Goal: Task Accomplishment & Management: Use online tool/utility

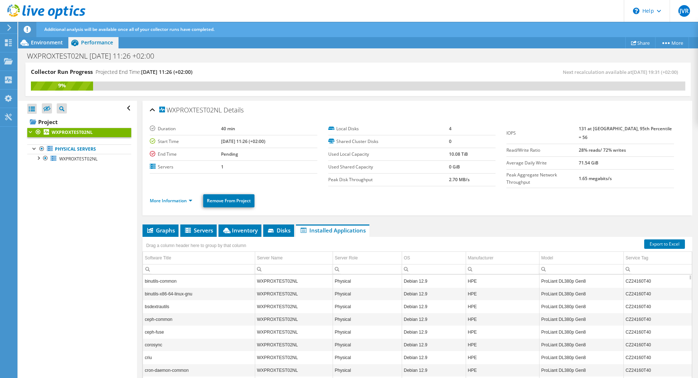
scroll to position [38, 0]
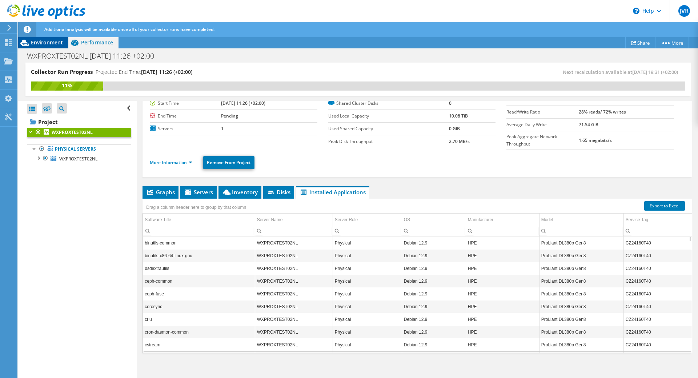
click at [45, 41] on span "Environment" at bounding box center [47, 42] width 32 height 7
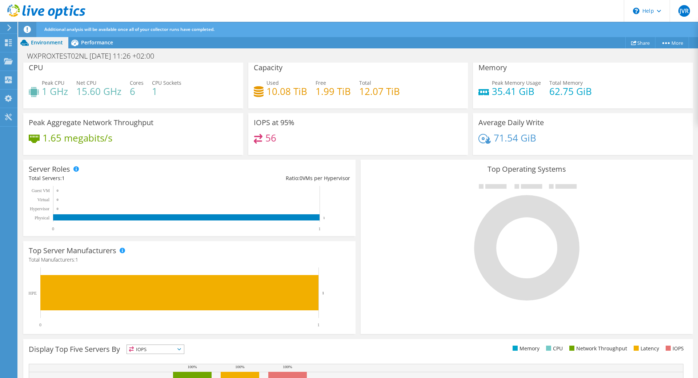
scroll to position [0, 0]
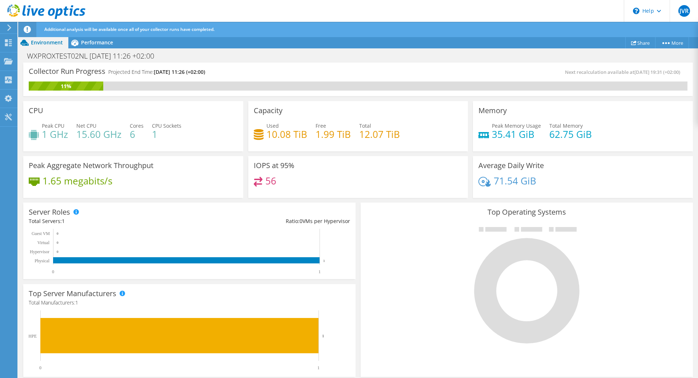
click at [44, 43] on span "Environment" at bounding box center [47, 42] width 32 height 7
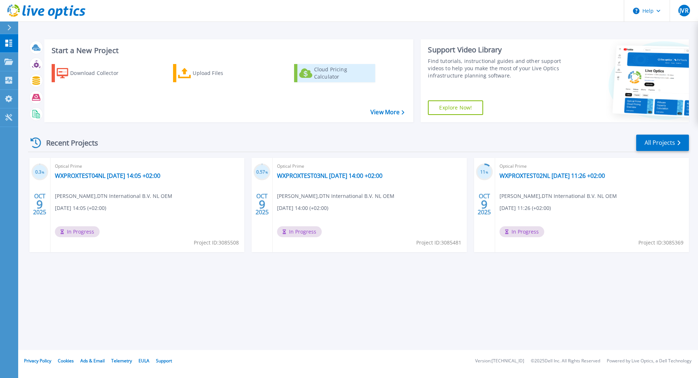
click at [314, 72] on link "Cloud Pricing Calculator" at bounding box center [334, 73] width 81 height 18
click at [383, 112] on link "View More" at bounding box center [387, 112] width 34 height 7
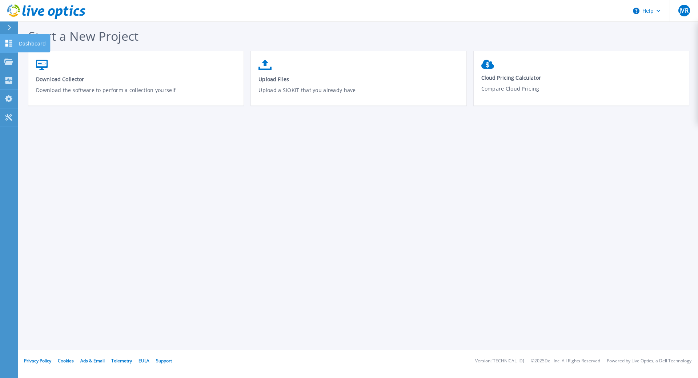
click at [8, 38] on link "Dashboard Dashboard" at bounding box center [9, 43] width 18 height 19
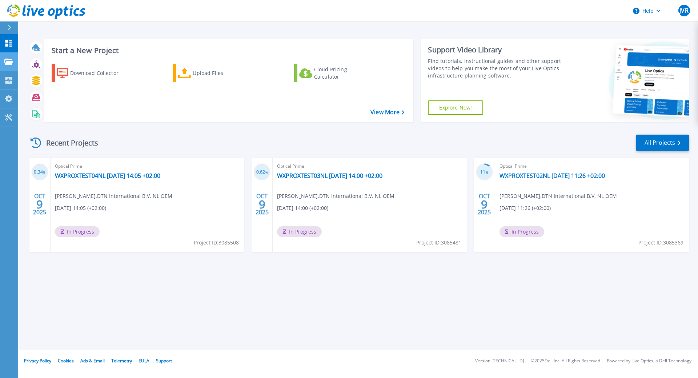
click at [9, 61] on icon at bounding box center [8, 62] width 9 height 6
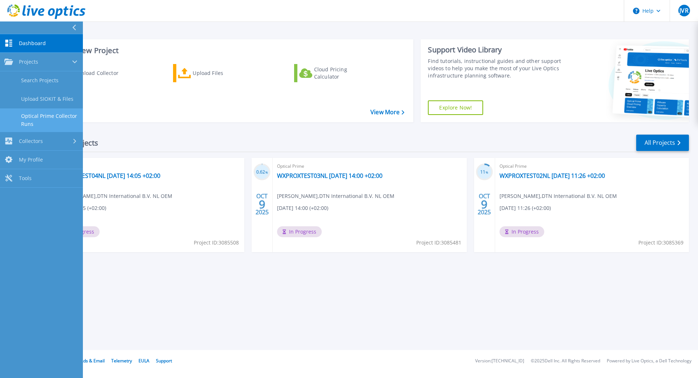
click at [42, 117] on link "Optical Prime Collector Runs" at bounding box center [41, 119] width 83 height 23
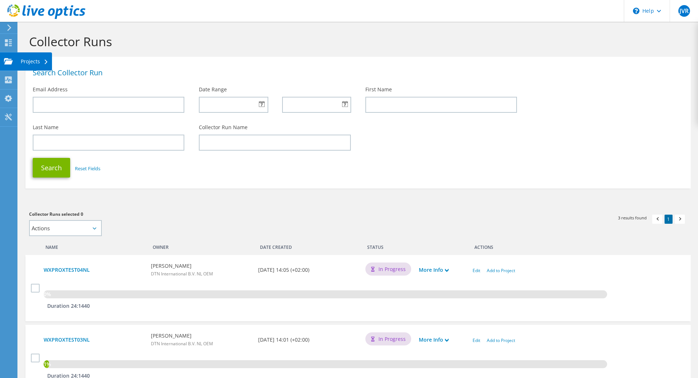
click at [9, 61] on use at bounding box center [8, 61] width 9 height 6
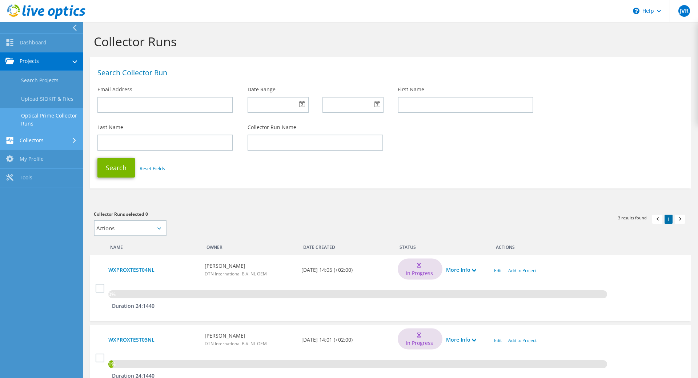
click at [28, 144] on link "Collectors" at bounding box center [41, 141] width 83 height 19
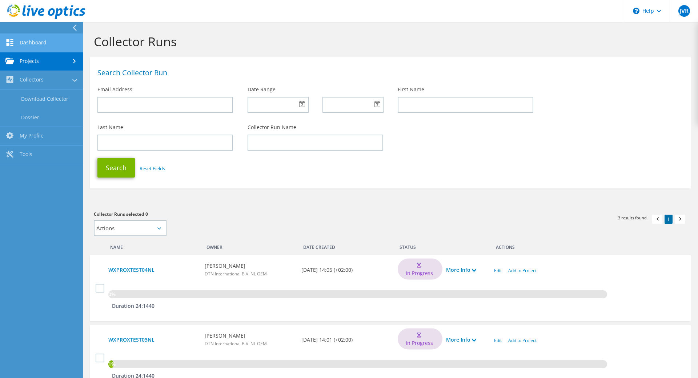
click at [28, 41] on link "Dashboard" at bounding box center [41, 43] width 83 height 19
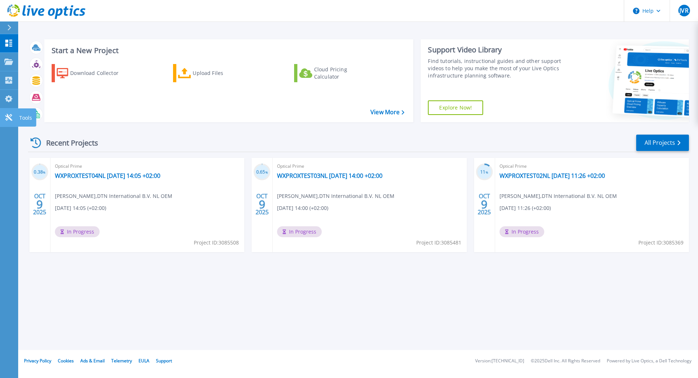
click at [7, 113] on link "Tools Tools" at bounding box center [9, 117] width 18 height 19
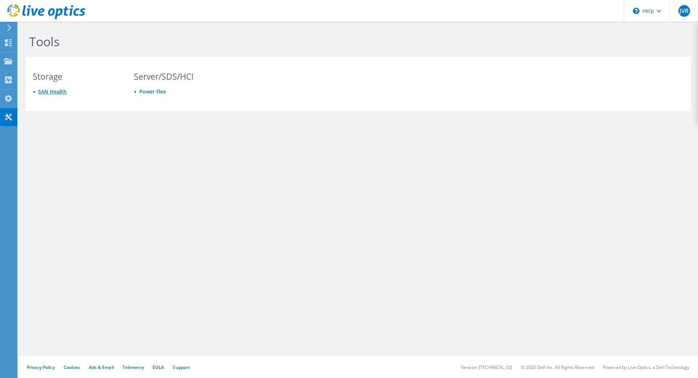
click at [53, 93] on link "SAN Health" at bounding box center [52, 91] width 28 height 7
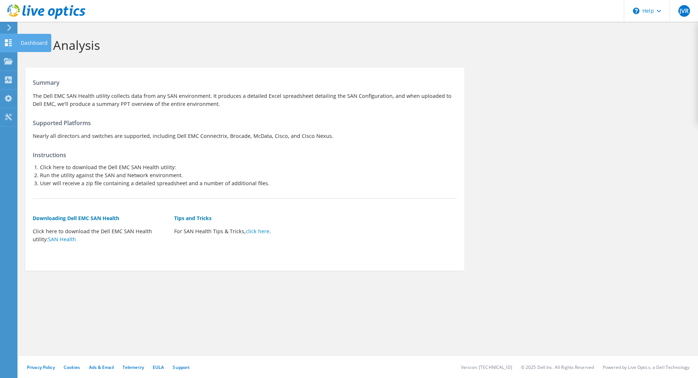
click at [4, 46] on icon at bounding box center [8, 42] width 9 height 7
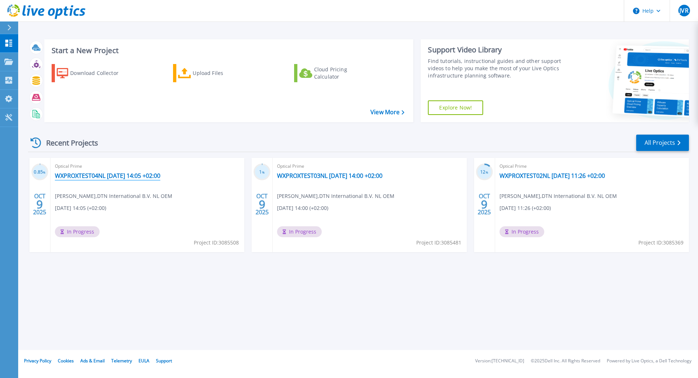
click at [128, 173] on link "WXPROXTEST04NL 2025-10-09 14:05 +02:00" at bounding box center [107, 175] width 105 height 7
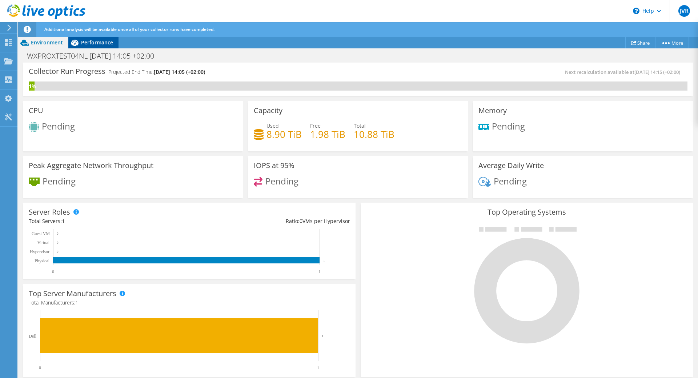
click at [98, 43] on span "Performance" at bounding box center [97, 42] width 32 height 7
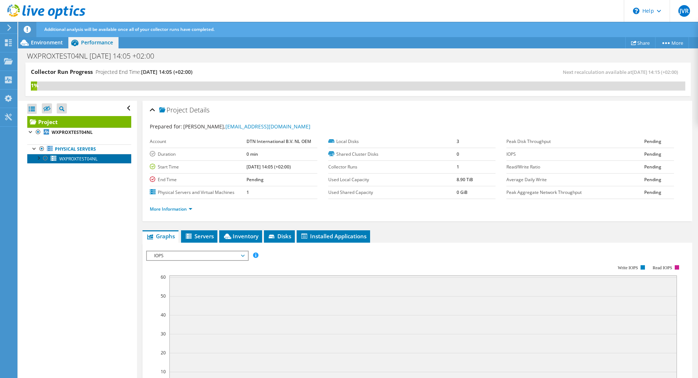
click at [72, 156] on span "WXPROXTEST04NL" at bounding box center [78, 159] width 38 height 6
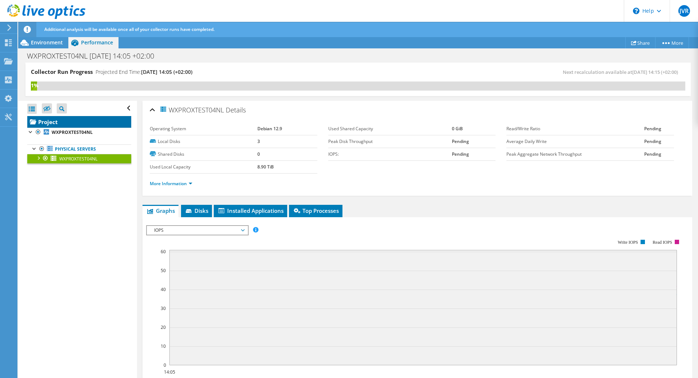
click at [47, 120] on link "Project" at bounding box center [79, 122] width 104 height 12
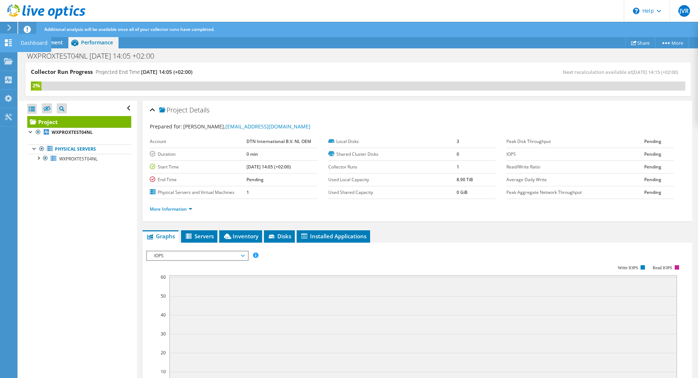
click at [8, 44] on icon at bounding box center [8, 42] width 9 height 7
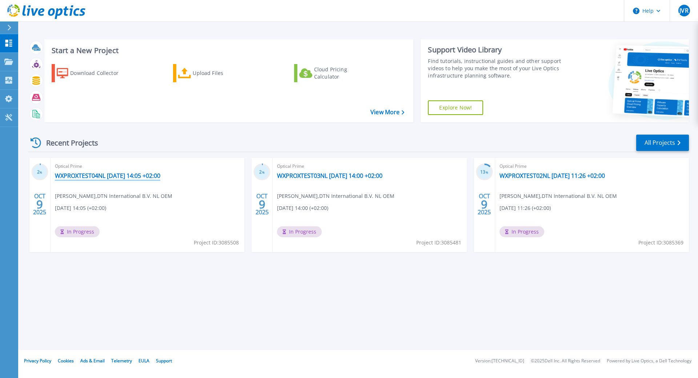
click at [139, 179] on link "WXPROXTEST04NL [DATE] 14:05 +02:00" at bounding box center [107, 175] width 105 height 7
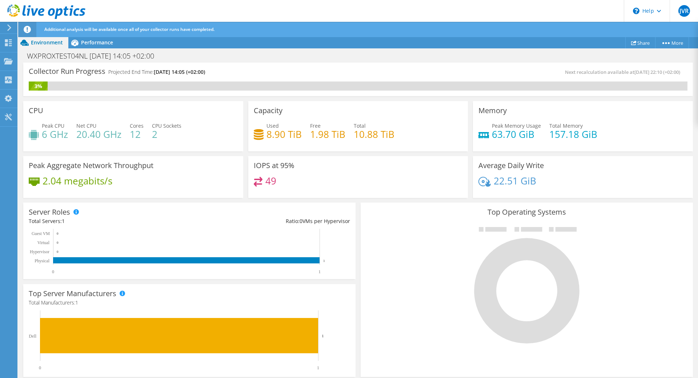
click at [100, 48] on div "WXPROXTEST04NL [DATE] 14:05 +02:00 Print" at bounding box center [358, 55] width 680 height 14
click at [99, 44] on span "Performance" at bounding box center [97, 42] width 32 height 7
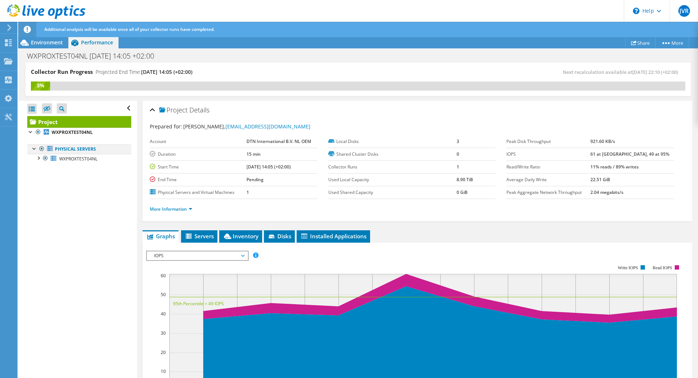
click at [36, 149] on div at bounding box center [34, 147] width 7 height 7
click at [27, 130] on div at bounding box center [30, 131] width 7 height 7
click at [45, 108] on icon at bounding box center [46, 108] width 7 height 5
click at [0, 0] on input "checkbox" at bounding box center [0, 0] width 0 height 0
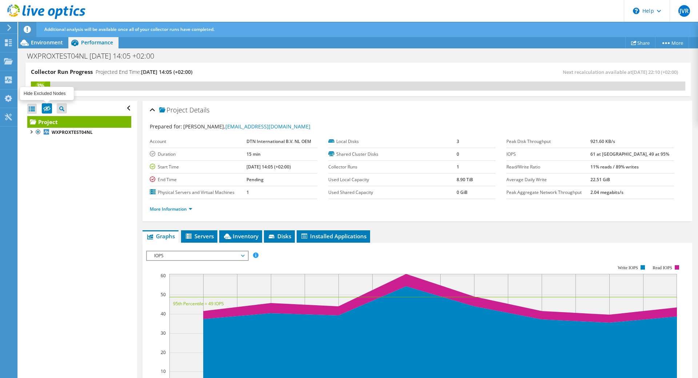
click at [45, 108] on icon at bounding box center [46, 108] width 7 height 5
click at [0, 0] on input "checkbox" at bounding box center [0, 0] width 0 height 0
click at [62, 109] on icon at bounding box center [61, 108] width 5 height 5
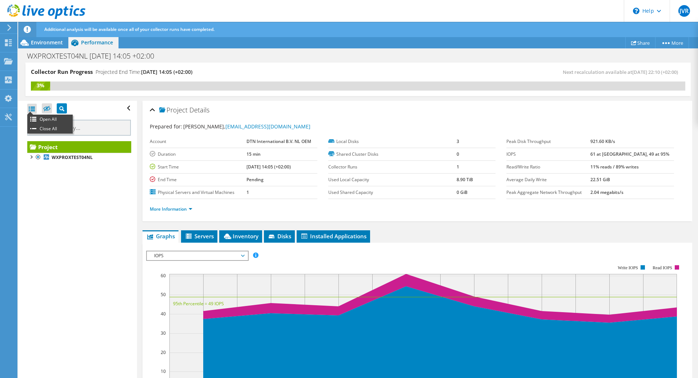
click at [29, 110] on div at bounding box center [31, 109] width 9 height 10
click at [31, 110] on div at bounding box center [31, 109] width 9 height 10
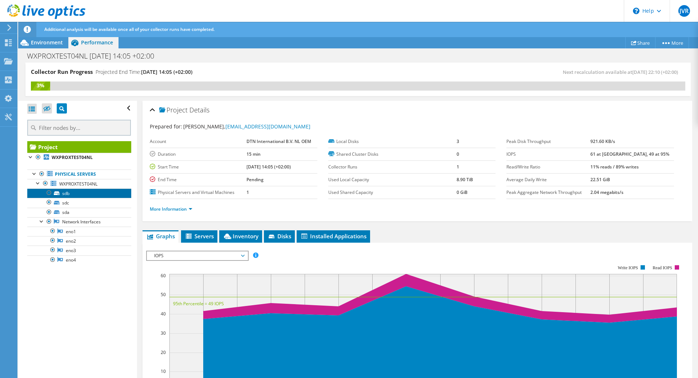
click at [75, 194] on link "sdb" at bounding box center [79, 192] width 104 height 9
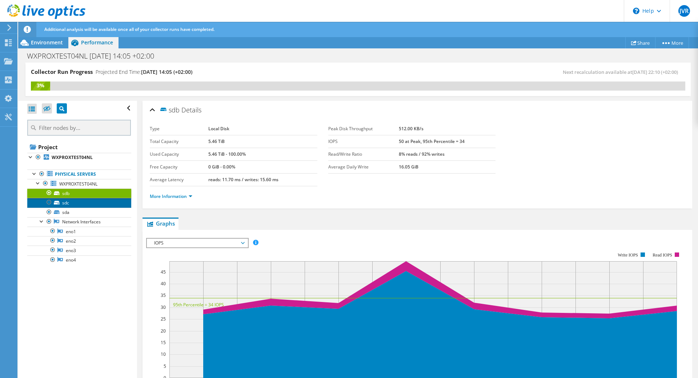
click at [89, 202] on link "sdc" at bounding box center [79, 202] width 104 height 9
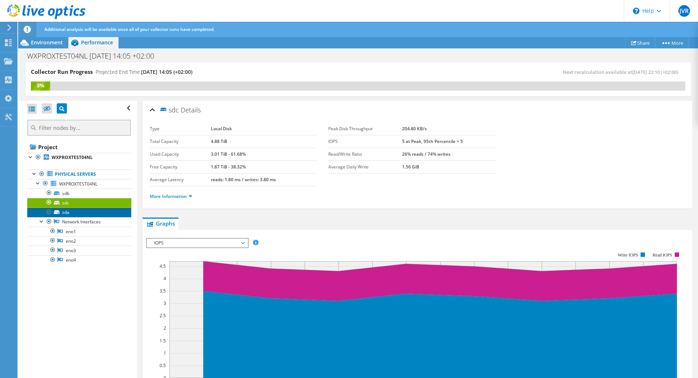
click at [86, 209] on link "sda" at bounding box center [79, 211] width 104 height 9
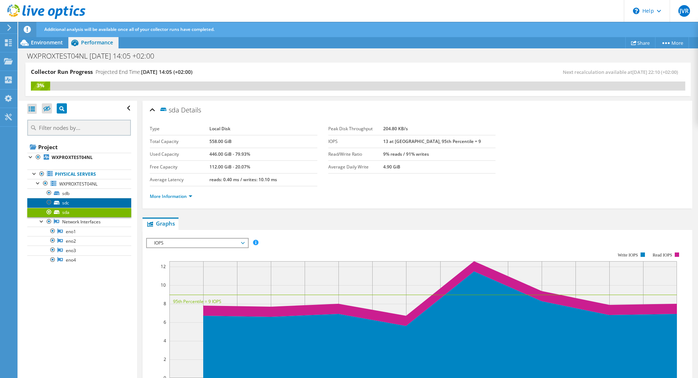
click at [86, 205] on link "sdc" at bounding box center [79, 202] width 104 height 9
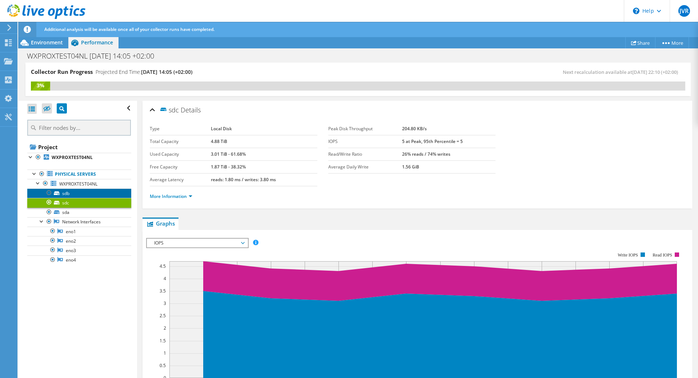
click at [83, 193] on link "sdb" at bounding box center [79, 192] width 104 height 9
